Goal: Transaction & Acquisition: Purchase product/service

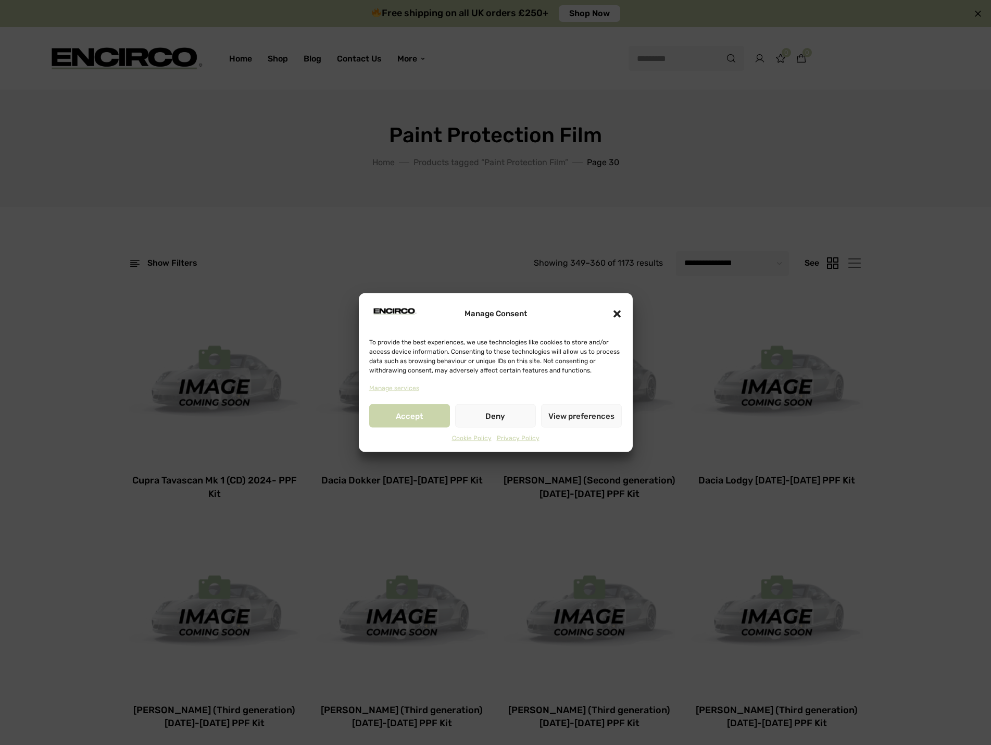
click at [410, 422] on button "Accept" at bounding box center [409, 415] width 81 height 23
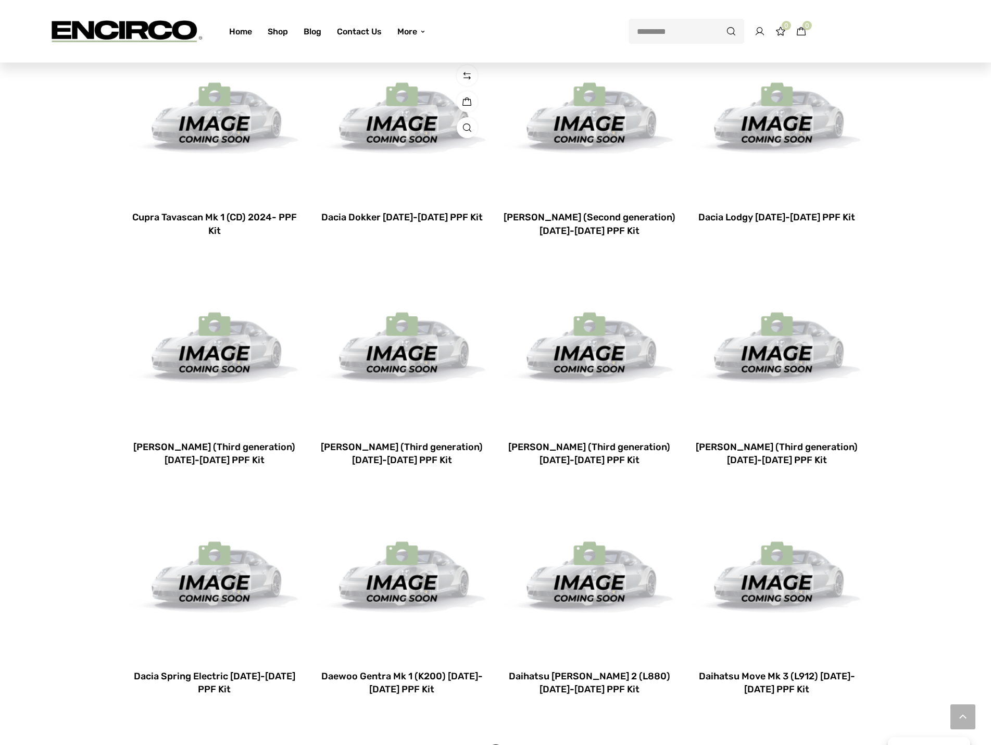
scroll to position [208, 0]
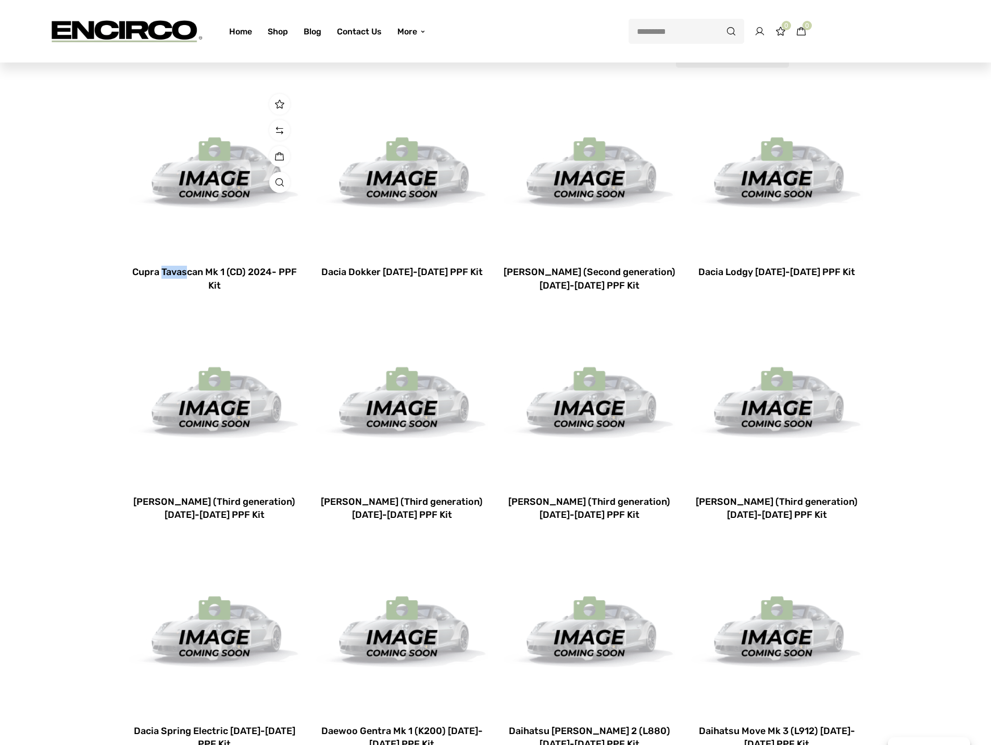
click at [219, 167] on img at bounding box center [215, 169] width 172 height 172
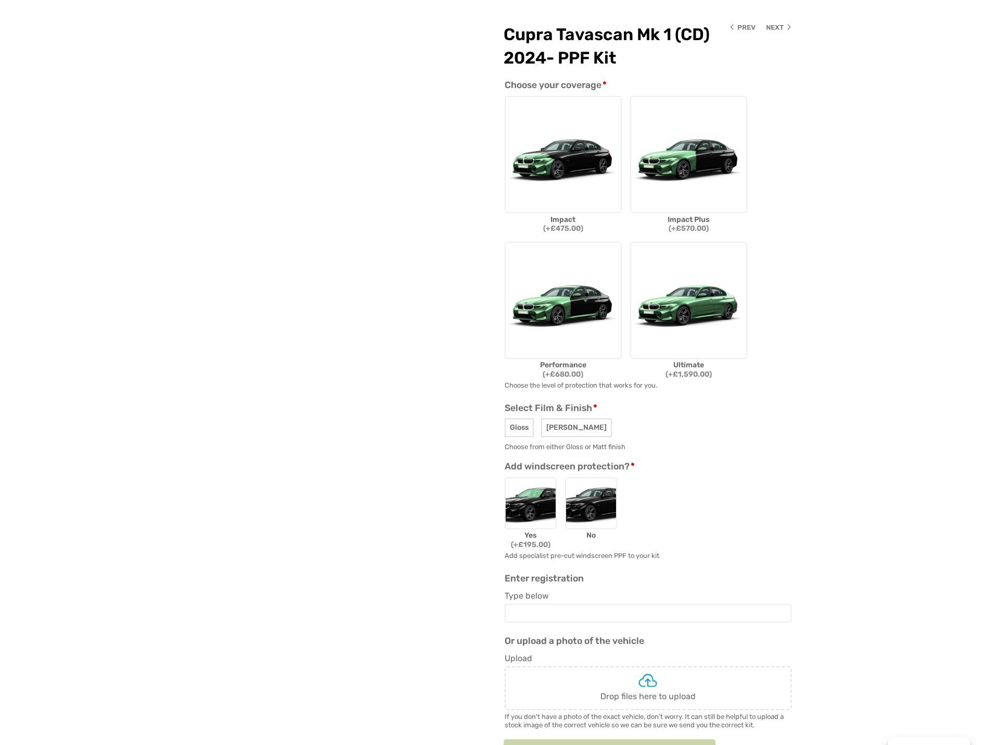
scroll to position [208, 0]
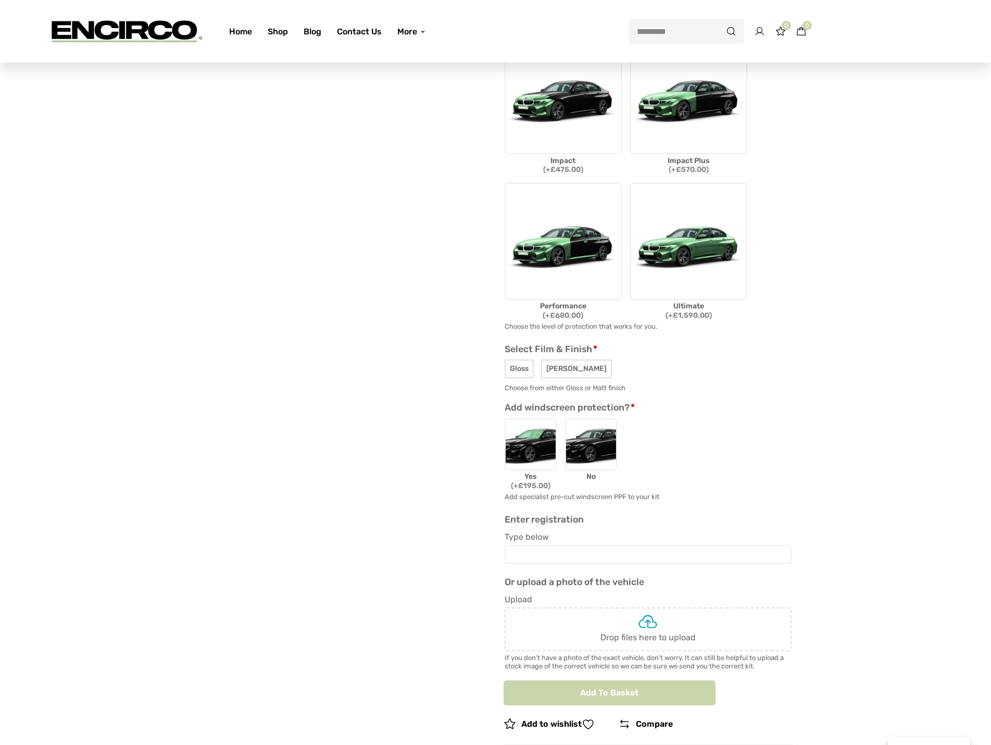
click at [716, 276] on img at bounding box center [688, 241] width 117 height 117
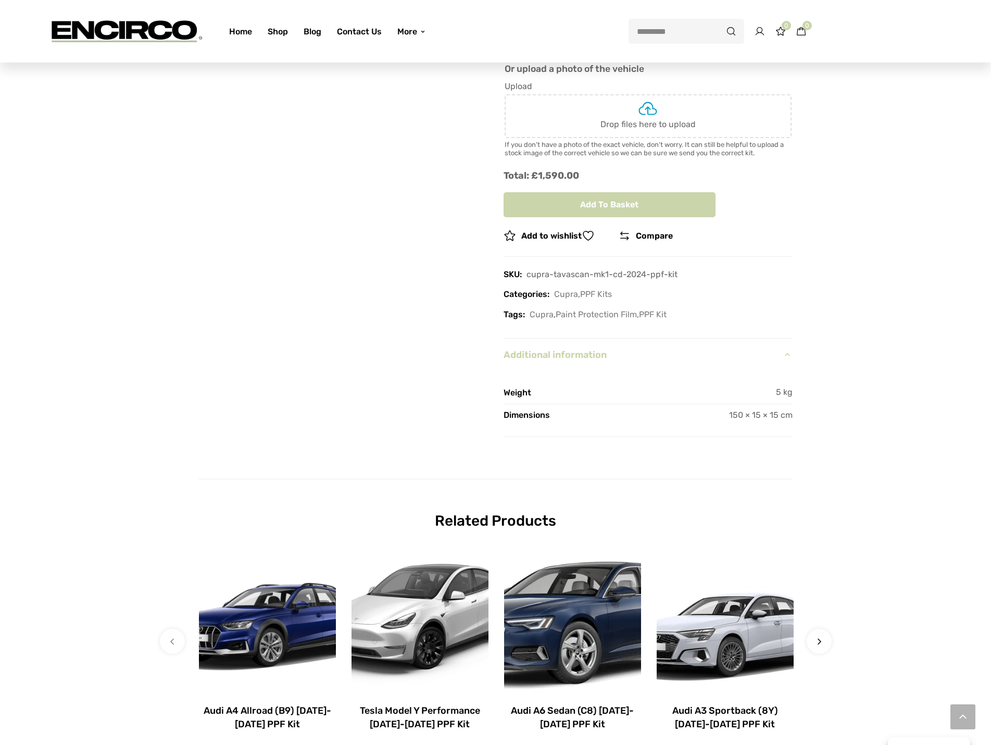
scroll to position [729, 0]
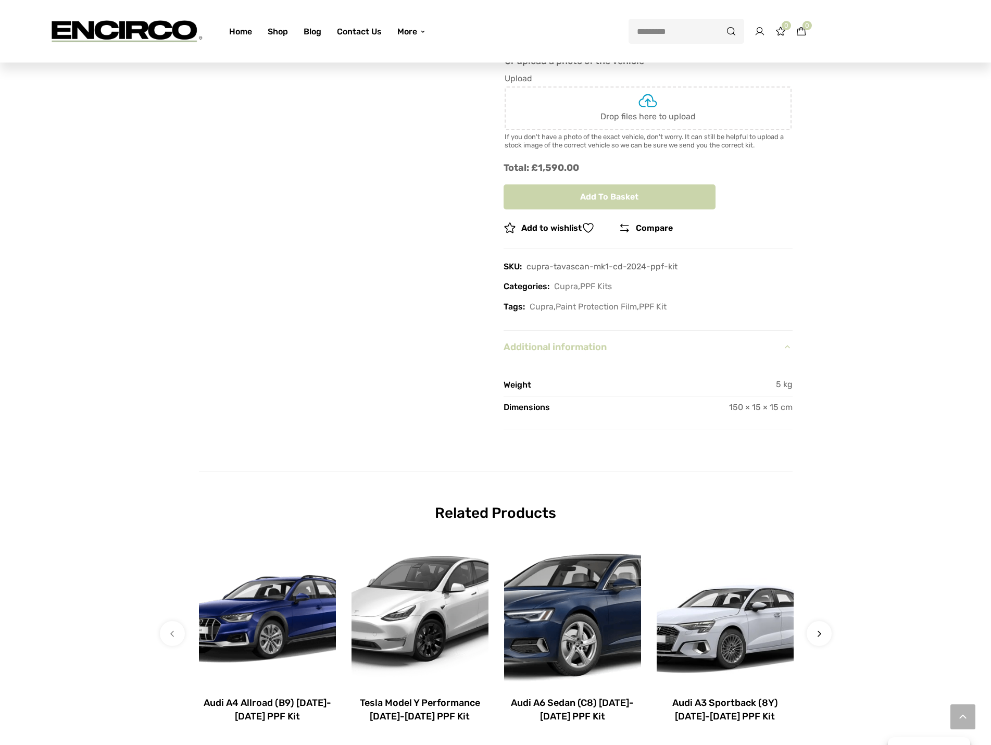
click at [593, 349] on link "Additional information" at bounding box center [648, 347] width 289 height 32
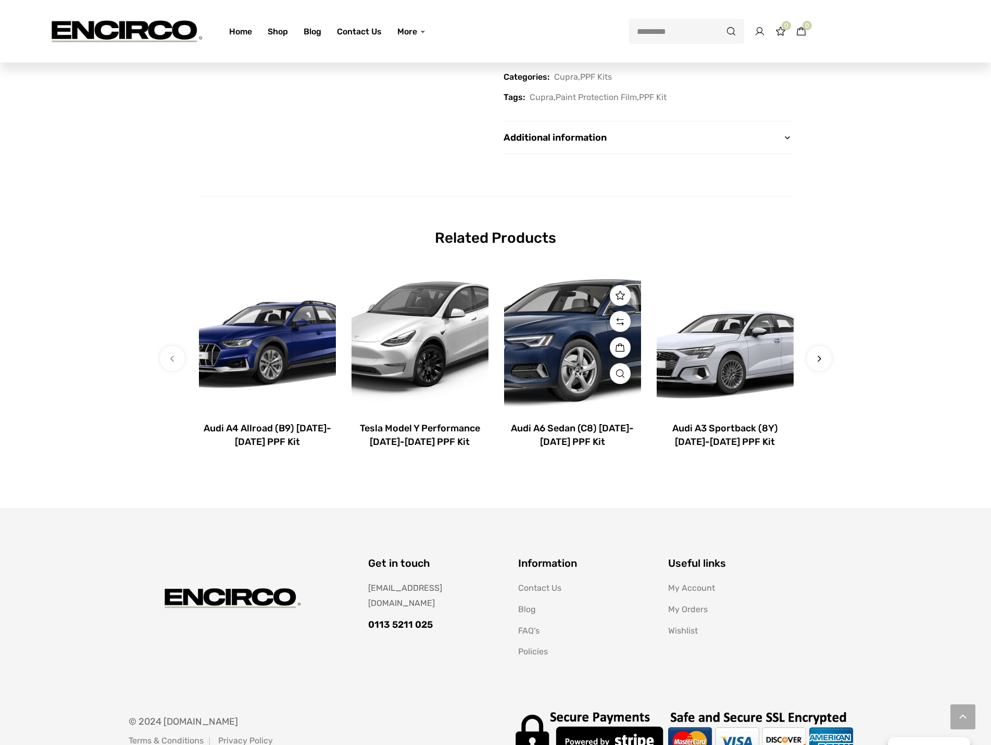
click at [566, 315] on img at bounding box center [572, 342] width 137 height 137
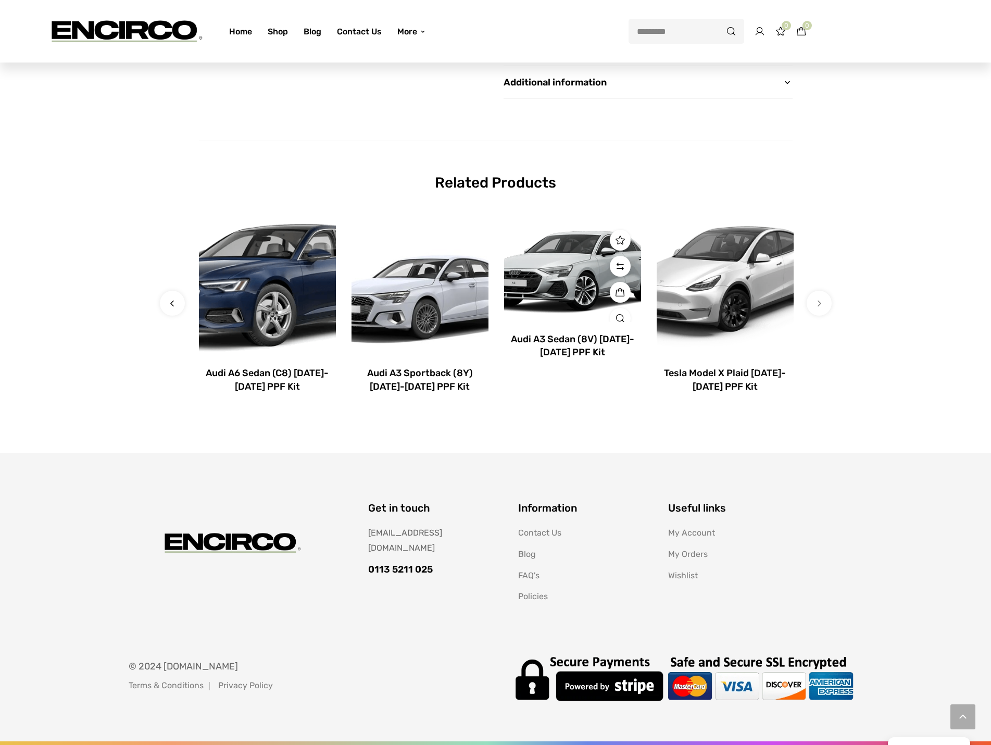
scroll to position [994, 0]
click at [578, 87] on link "Additional information" at bounding box center [648, 82] width 289 height 32
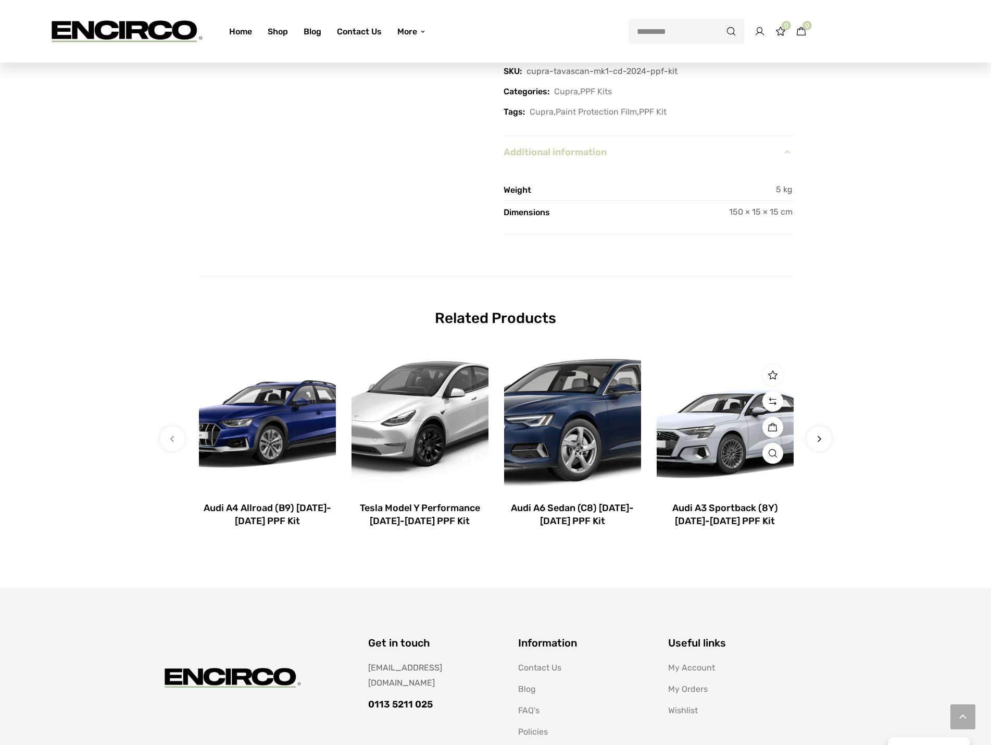
scroll to position [890, 0]
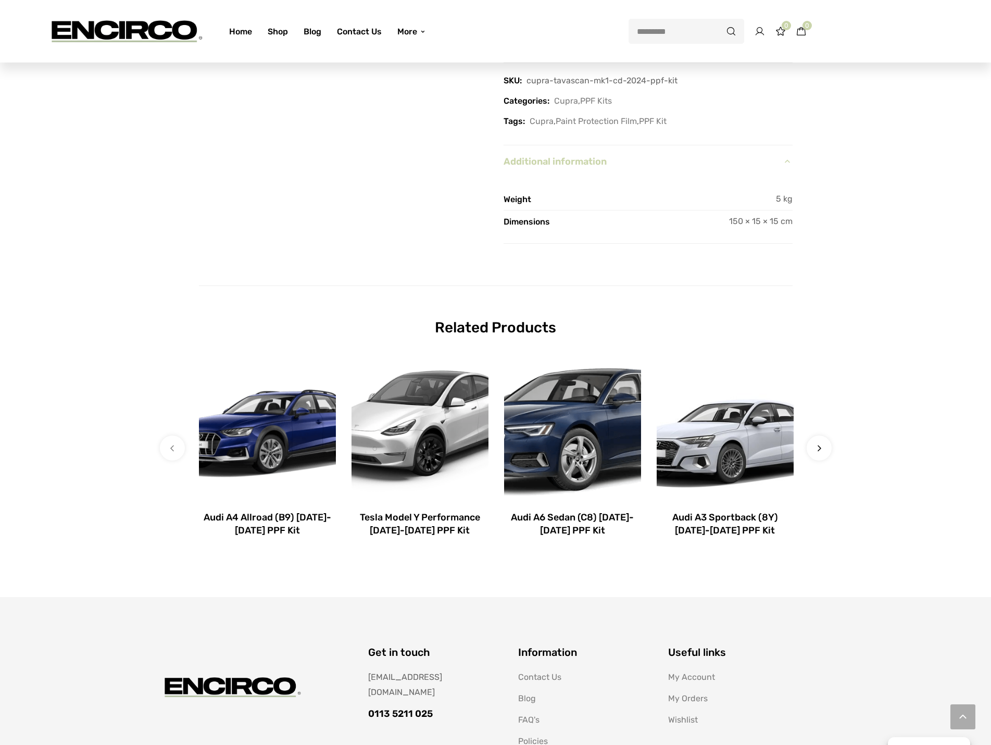
click at [611, 164] on link "Additional information" at bounding box center [648, 161] width 289 height 32
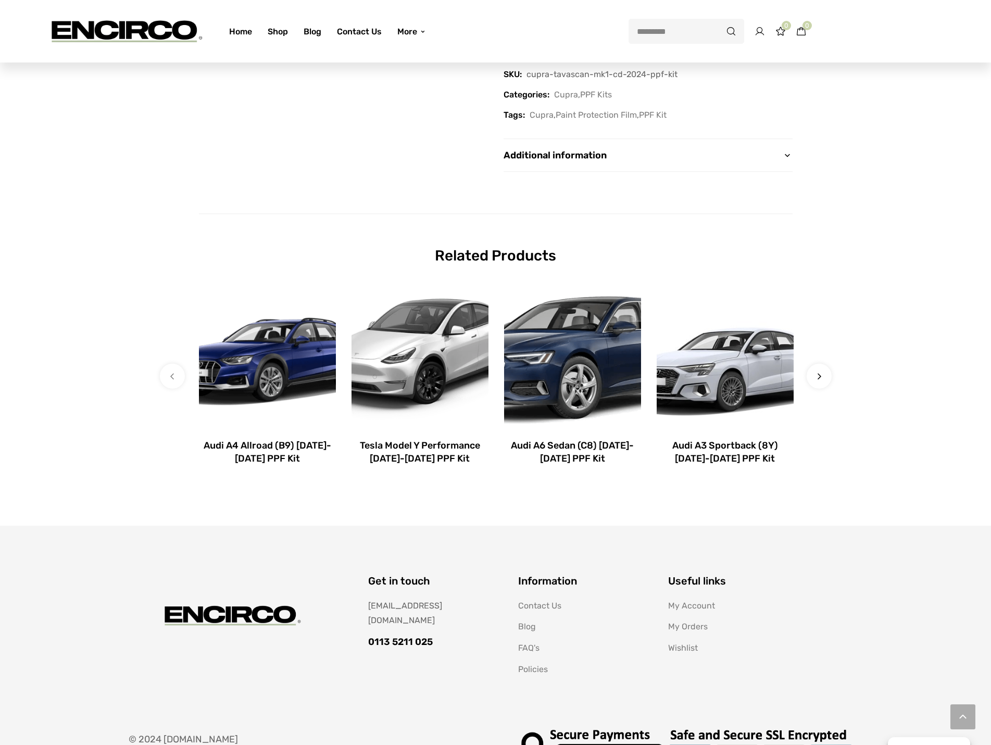
click at [611, 164] on link "Additional information" at bounding box center [648, 155] width 289 height 32
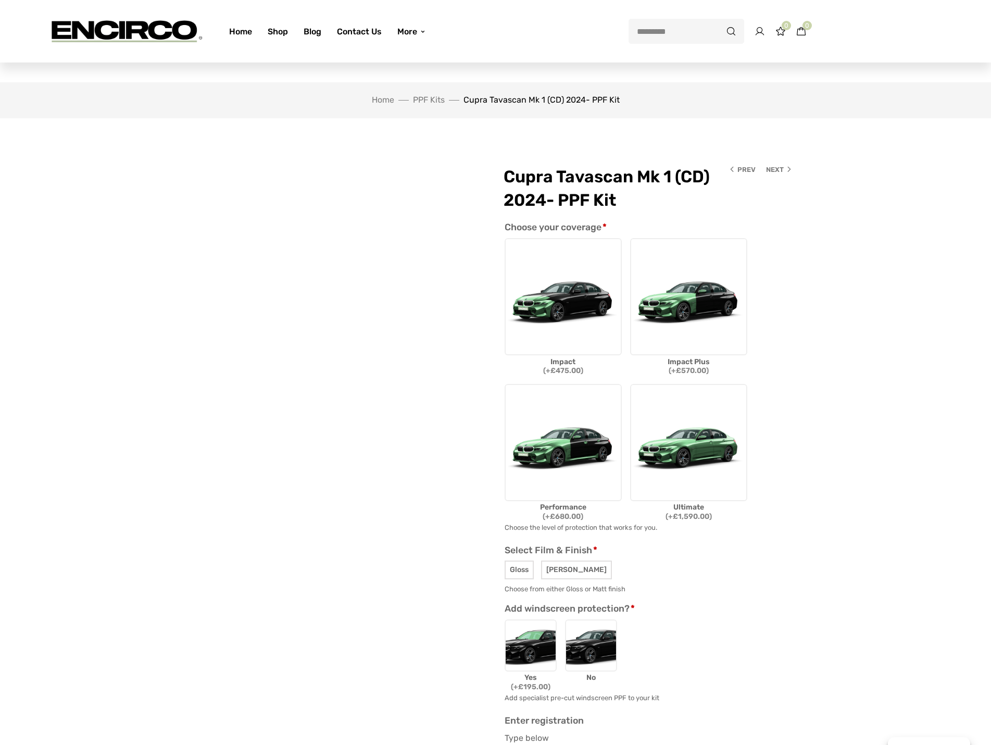
scroll to position [0, 0]
